Goal: Task Accomplishment & Management: Use online tool/utility

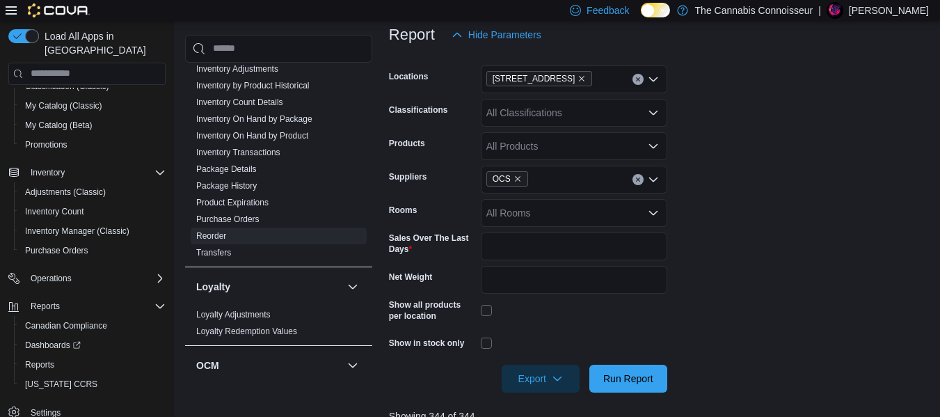
scroll to position [145, 0]
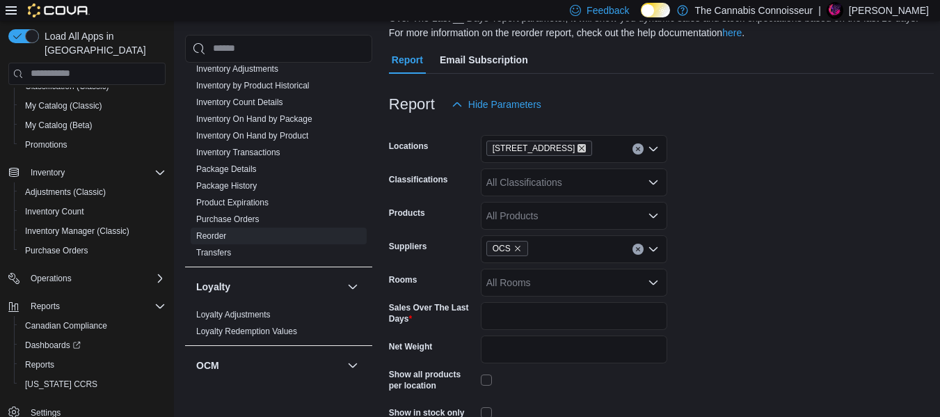
click at [577, 147] on icon "Remove 99 King St. from selection in this group" at bounding box center [581, 148] width 8 height 8
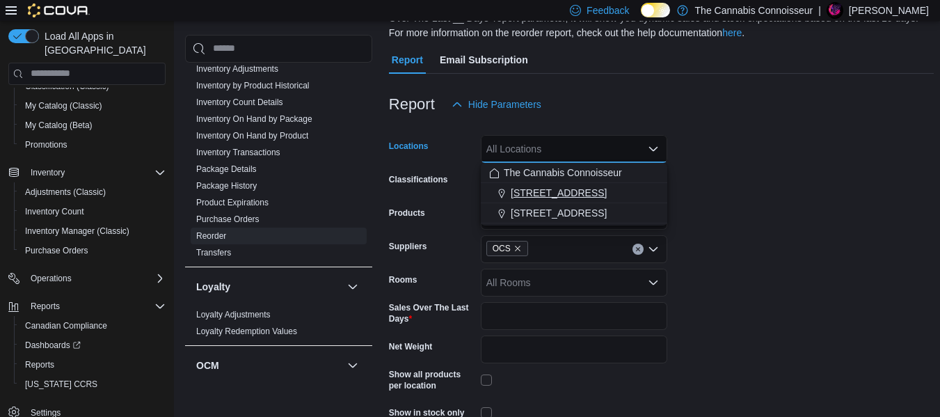
click at [543, 191] on span "[STREET_ADDRESS]" at bounding box center [558, 193] width 96 height 14
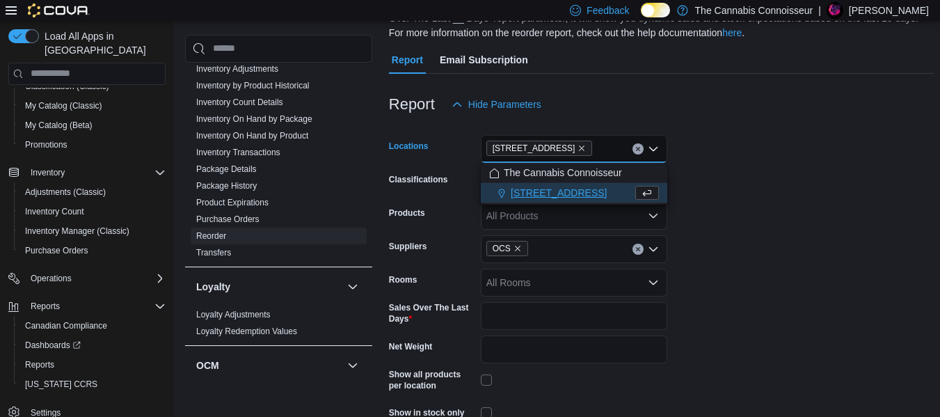
click at [696, 176] on form "Locations 2-1874 [GEOGRAPHIC_DATA] Combo box. Selected. [STREET_ADDRESS]. Press…" at bounding box center [661, 290] width 545 height 344
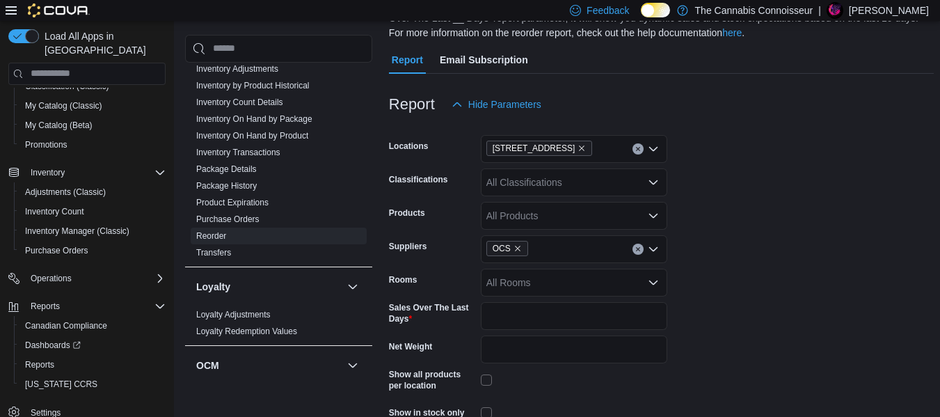
click at [735, 195] on form "Locations 2-1874 Scugog Street Classifications All Classifications Products All…" at bounding box center [661, 290] width 545 height 344
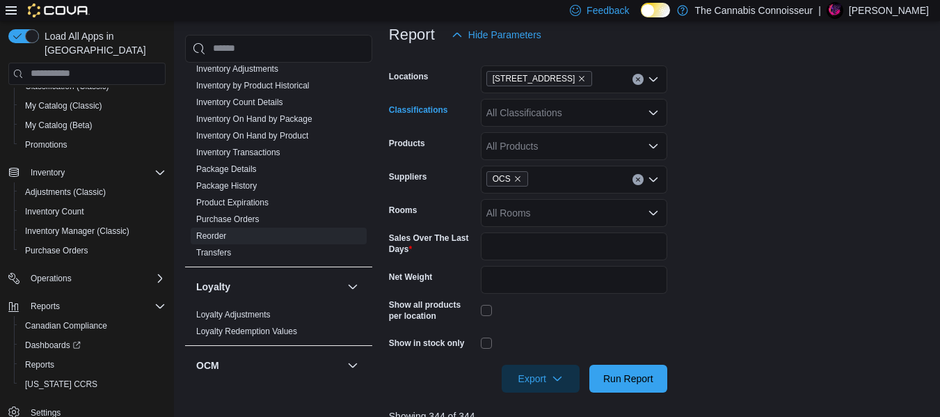
click at [508, 102] on div "All Classifications" at bounding box center [574, 113] width 186 height 28
type input "****"
click at [522, 139] on span "Concentrates" at bounding box center [539, 136] width 58 height 14
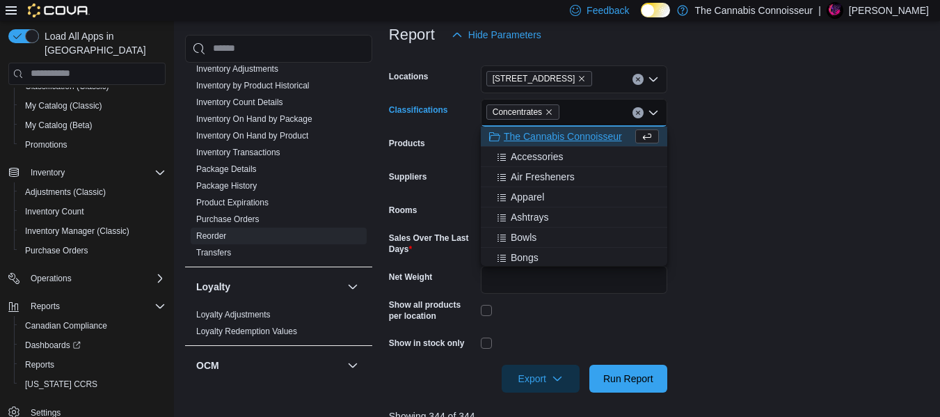
click at [780, 217] on form "Locations 2-1874 [GEOGRAPHIC_DATA] Classifications Concentrates Combo box. Sele…" at bounding box center [661, 221] width 545 height 344
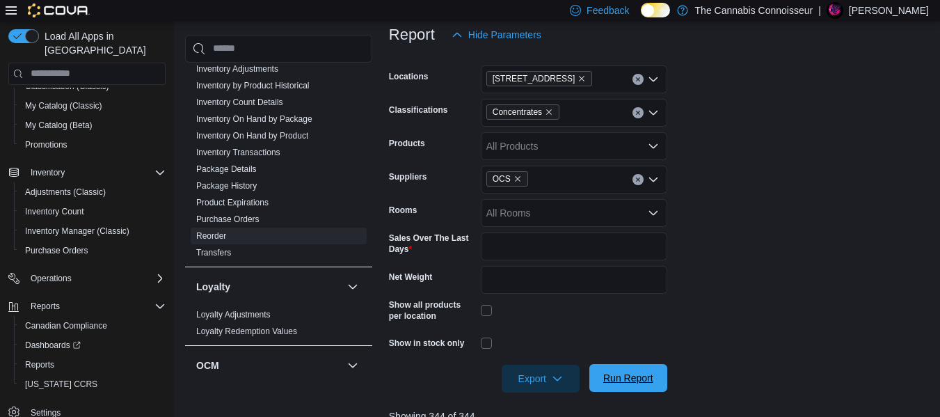
drag, startPoint x: 628, startPoint y: 375, endPoint x: 635, endPoint y: 353, distance: 23.3
click at [629, 373] on span "Run Report" at bounding box center [628, 378] width 50 height 14
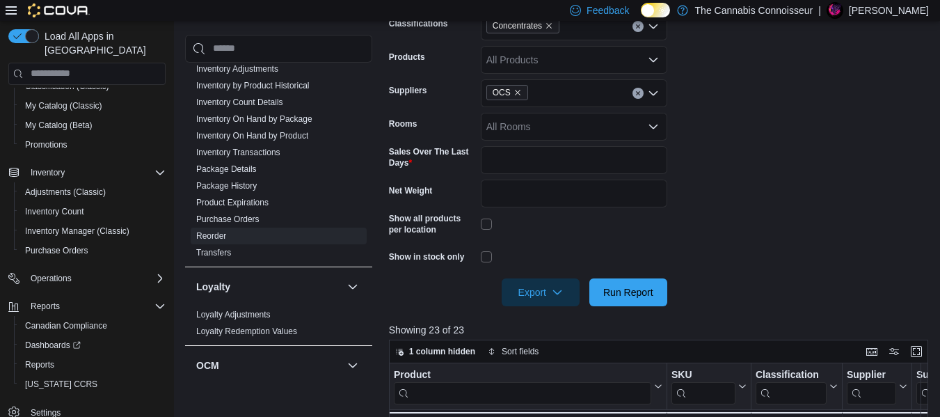
scroll to position [284, 0]
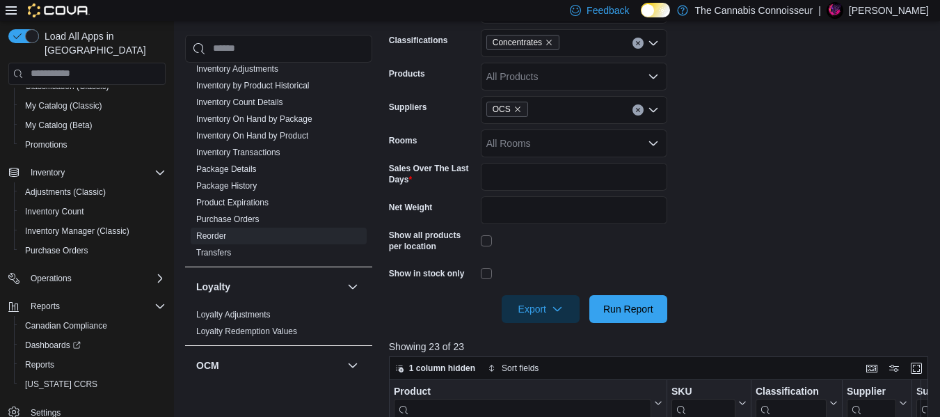
click at [636, 45] on icon "Clear input" at bounding box center [638, 43] width 6 height 6
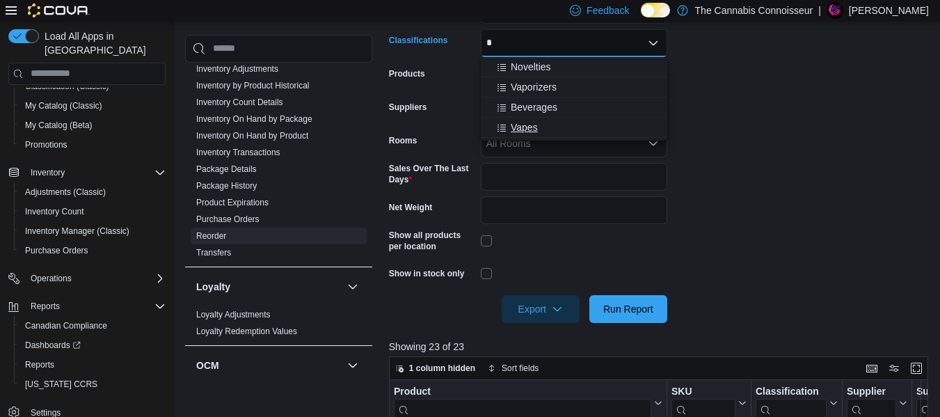
type input "*"
click at [535, 125] on span "Vapes" at bounding box center [523, 127] width 27 height 14
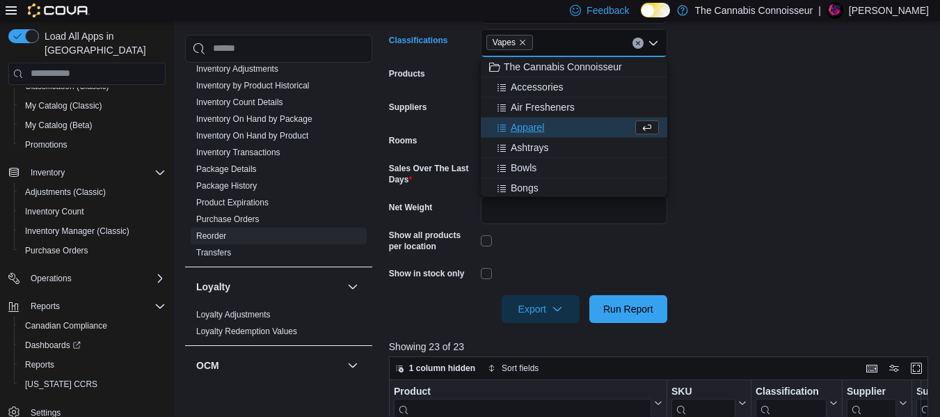
click at [846, 145] on form "Locations 2-1874 [GEOGRAPHIC_DATA] Classifications Vapes Combo box. Selected. V…" at bounding box center [661, 151] width 545 height 344
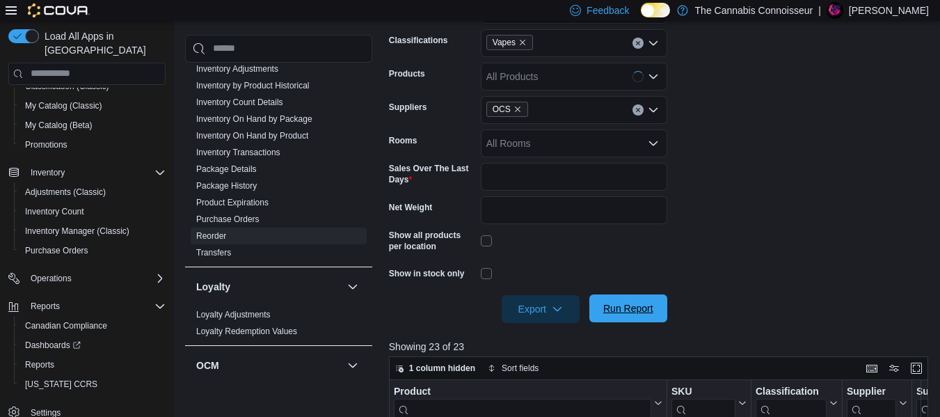
drag, startPoint x: 609, startPoint y: 309, endPoint x: 624, endPoint y: 299, distance: 18.5
click at [610, 310] on span "Run Report" at bounding box center [628, 308] width 50 height 14
click at [518, 42] on icon "Remove Vapes from selection in this group" at bounding box center [522, 42] width 8 height 8
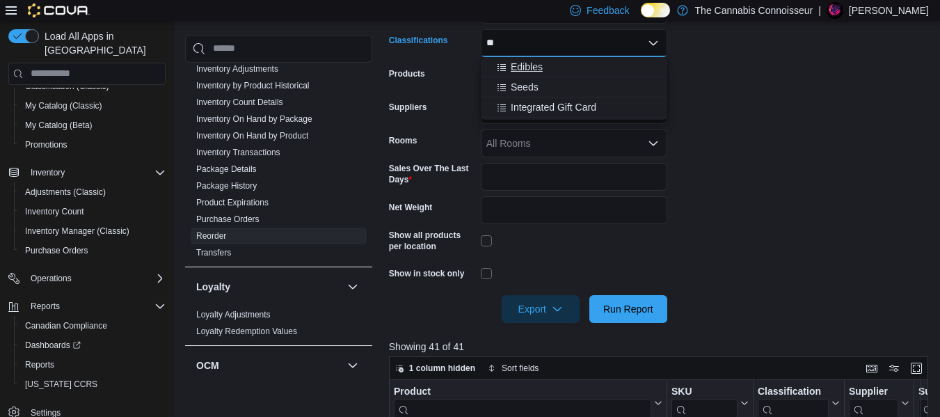
type input "**"
click at [510, 60] on span "Choose from the following options" at bounding box center [503, 67] width 15 height 14
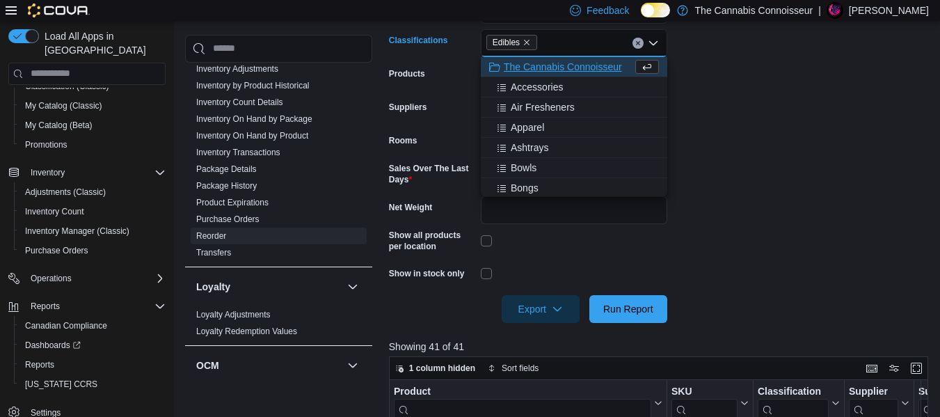
click at [733, 100] on form "Locations 2-1874 [GEOGRAPHIC_DATA] Classifications Edibles Combo box. Selected.…" at bounding box center [661, 151] width 545 height 344
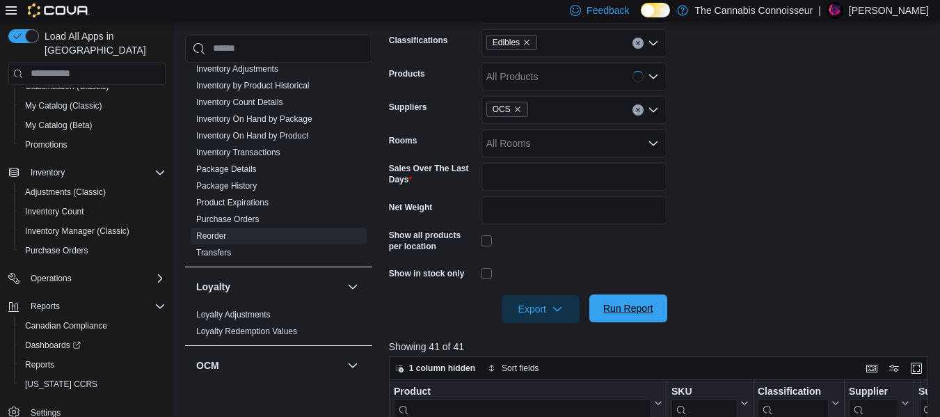
click at [647, 300] on span "Run Report" at bounding box center [627, 308] width 61 height 28
click at [523, 42] on icon "Remove Edibles from selection in this group" at bounding box center [526, 42] width 8 height 8
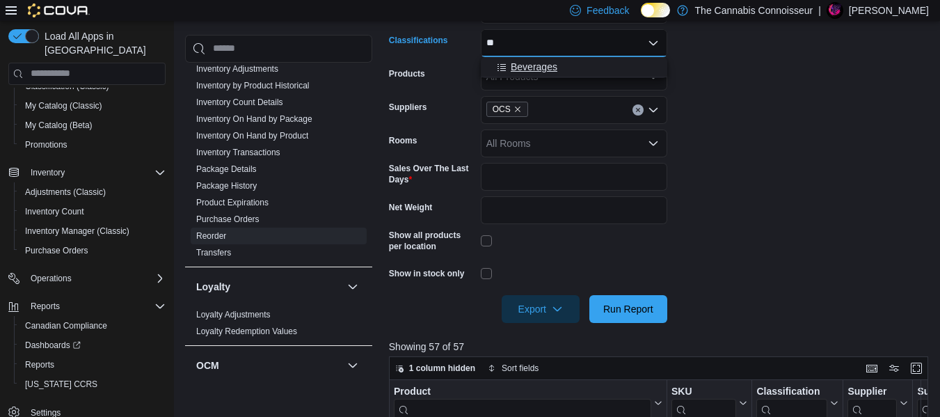
type input "**"
click at [534, 67] on span "Beverages" at bounding box center [533, 67] width 47 height 14
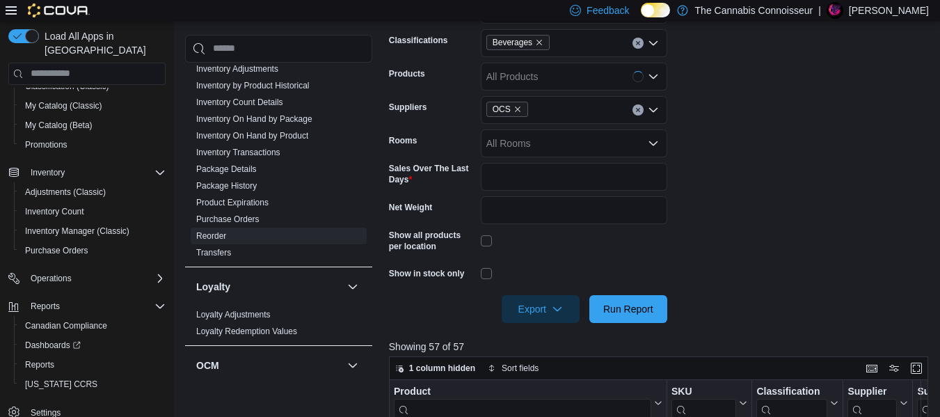
click at [744, 150] on form "Locations 2-1874 Scugog Street Classifications Beverages Products All Products …" at bounding box center [661, 151] width 545 height 344
click at [627, 307] on span "Run Report" at bounding box center [628, 309] width 50 height 14
click at [537, 38] on icon "Remove Beverages from selection in this group" at bounding box center [539, 42] width 8 height 8
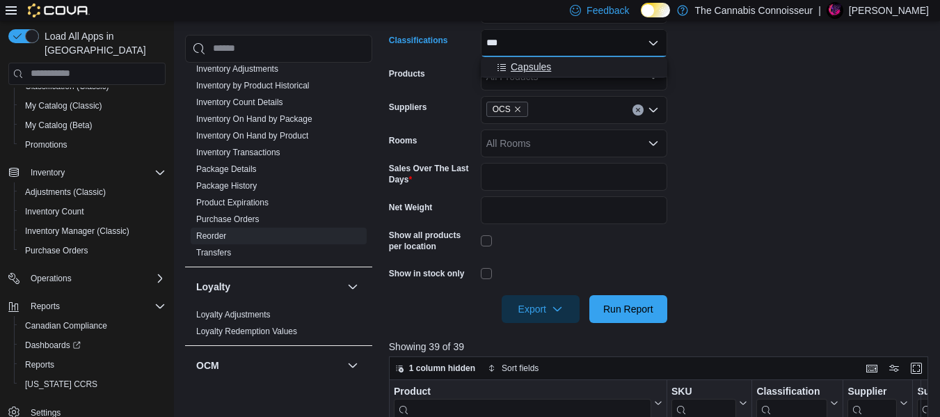
type input "***"
click at [556, 71] on div "Capsules" at bounding box center [574, 67] width 170 height 14
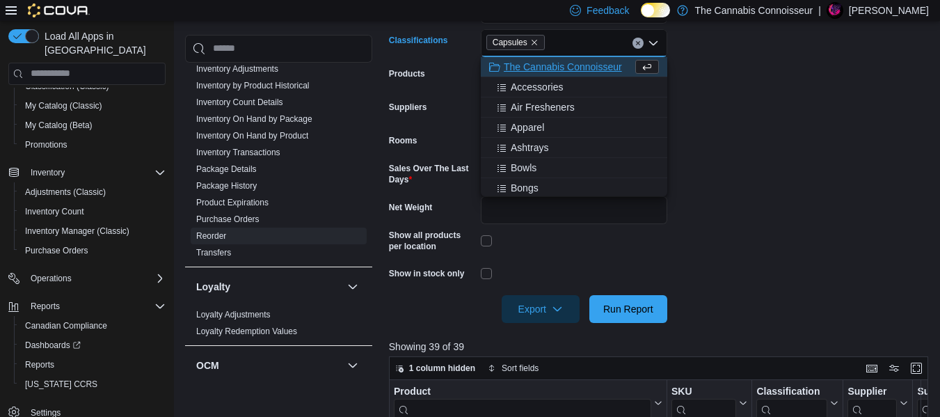
click at [811, 119] on form "Locations 2-1874 [GEOGRAPHIC_DATA] Classifications Capsules Combo box. Selected…" at bounding box center [661, 151] width 545 height 344
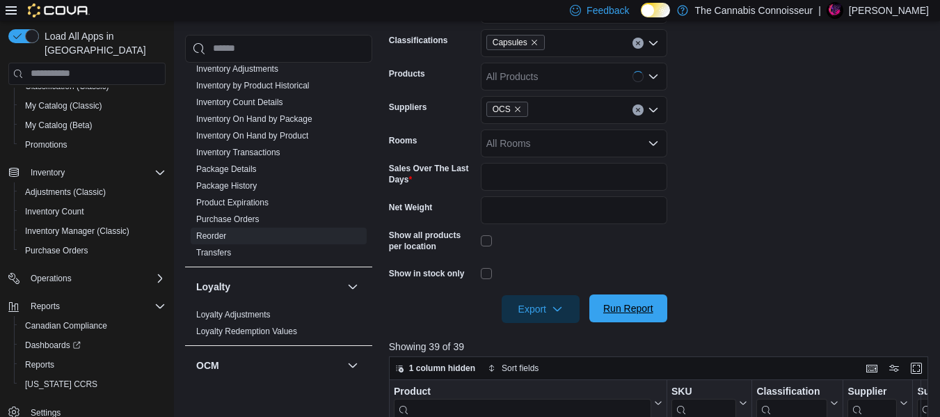
click at [639, 298] on span "Run Report" at bounding box center [627, 308] width 61 height 28
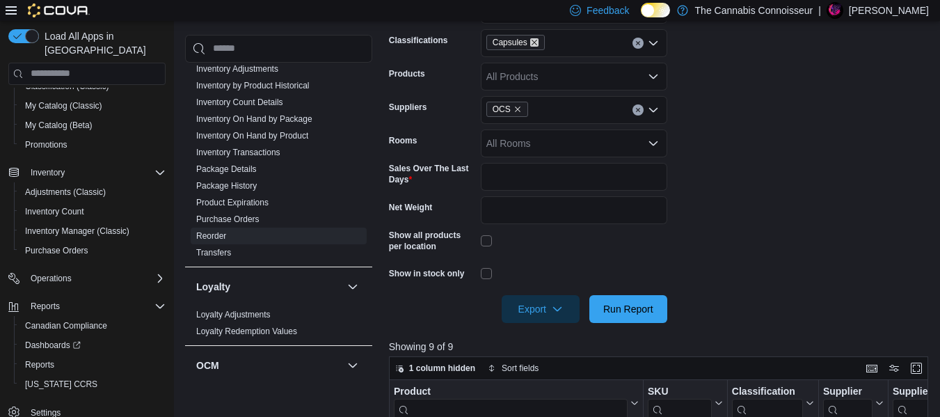
click at [535, 39] on icon "Remove Capsules from selection in this group" at bounding box center [534, 42] width 8 height 8
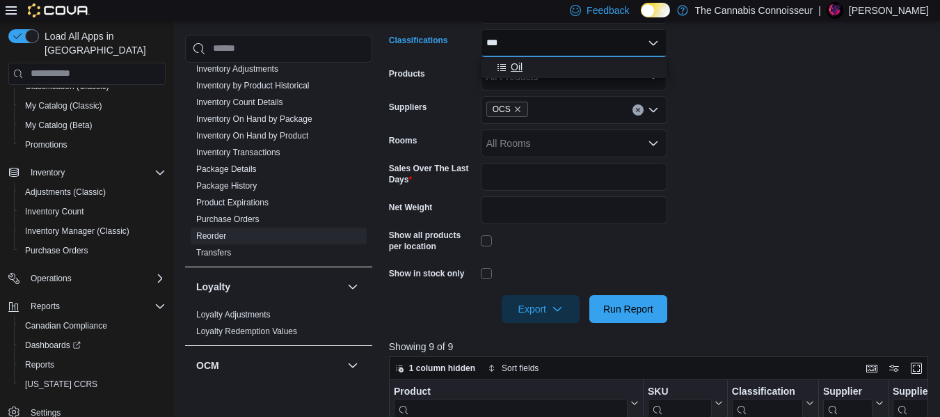
type input "***"
click at [524, 61] on div "Oil" at bounding box center [574, 67] width 170 height 14
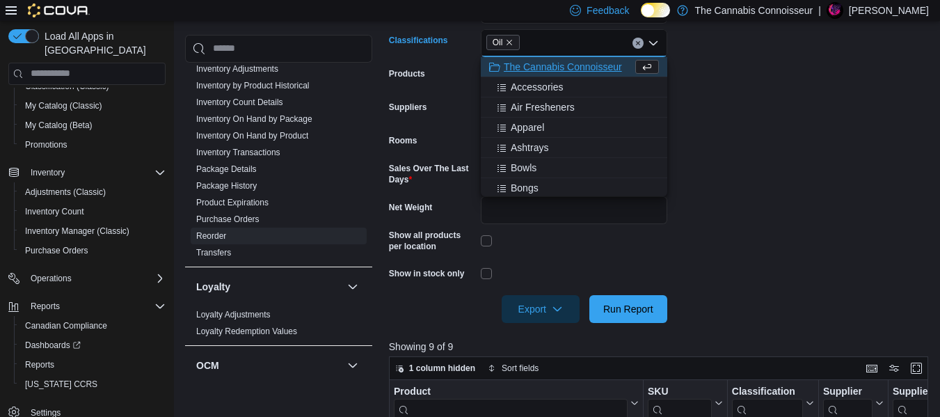
drag, startPoint x: 885, startPoint y: 100, endPoint x: 662, endPoint y: 193, distance: 241.6
click at [886, 102] on form "Locations 2-1874 [GEOGRAPHIC_DATA] Classifications Oil Combo box. Selected. Oil…" at bounding box center [661, 151] width 545 height 344
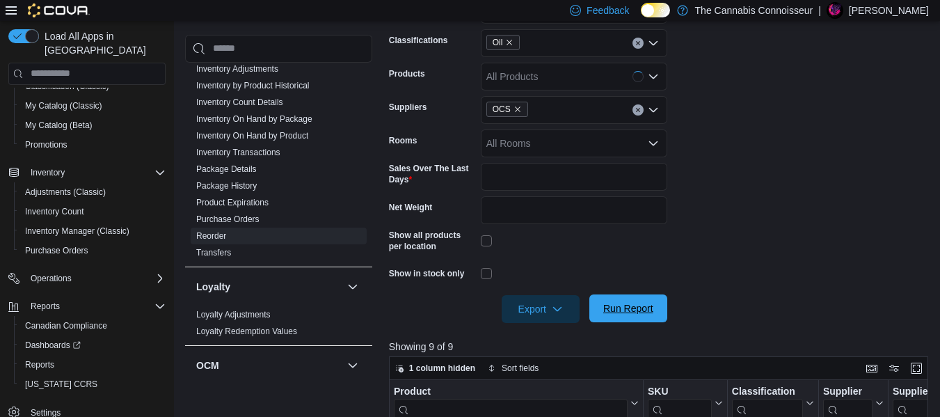
click at [608, 313] on span "Run Report" at bounding box center [628, 308] width 50 height 14
click at [513, 44] on icon "Remove Oil from selection in this group" at bounding box center [509, 42] width 8 height 8
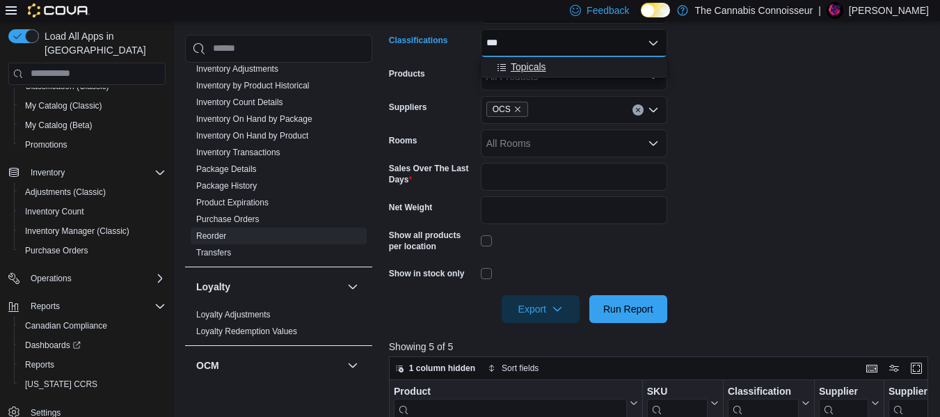
type input "***"
click at [530, 65] on span "Topicals" at bounding box center [527, 67] width 35 height 14
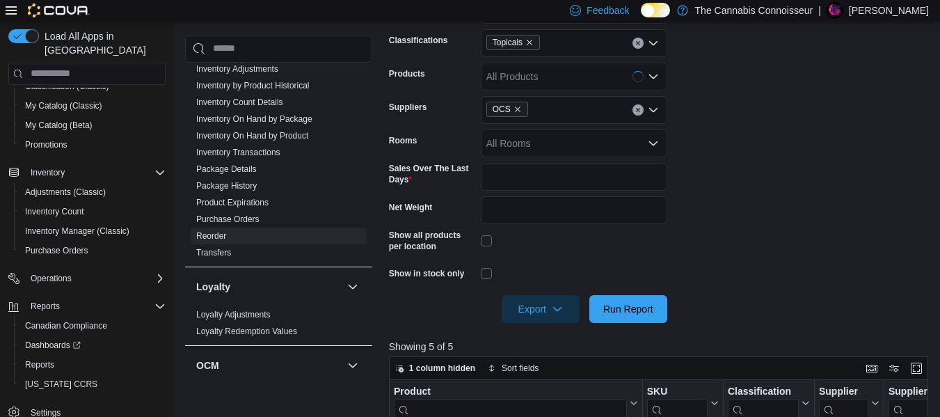
click at [825, 120] on form "Locations 2-1874 Scugog Street Classifications Topicals Products All Products S…" at bounding box center [661, 151] width 545 height 344
click at [611, 296] on span "Run Report" at bounding box center [627, 308] width 61 height 28
